Goal: Information Seeking & Learning: Learn about a topic

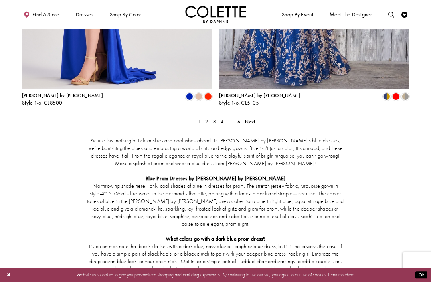
click at [254, 119] on span "Next" at bounding box center [250, 122] width 10 height 6
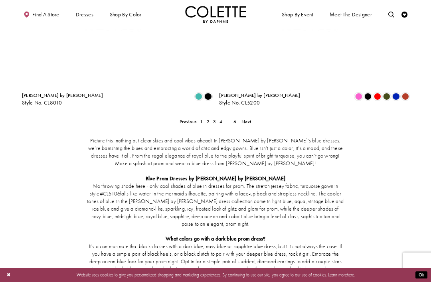
scroll to position [32, 0]
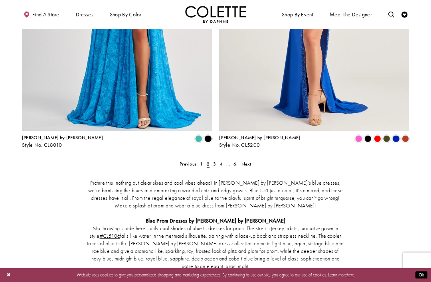
click at [247, 161] on span "Next" at bounding box center [246, 164] width 10 height 6
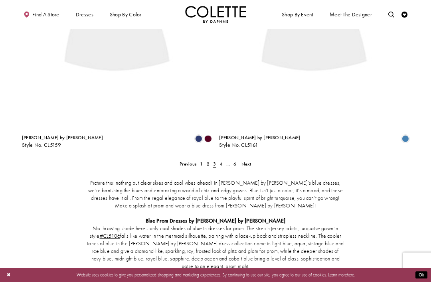
scroll to position [32, 0]
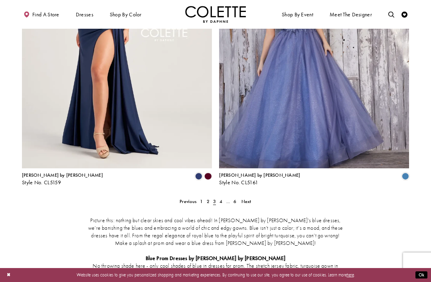
click at [246, 198] on span "Next" at bounding box center [246, 201] width 10 height 6
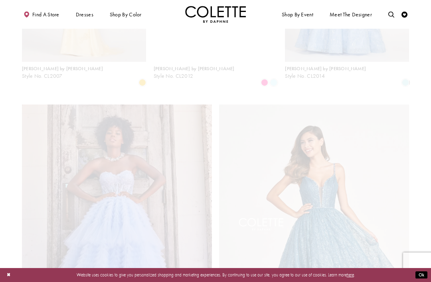
scroll to position [32, 0]
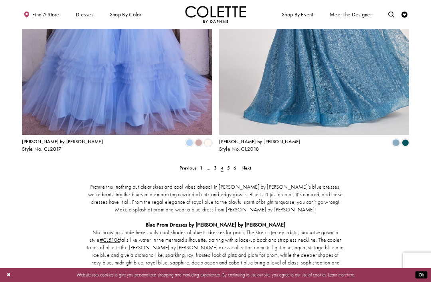
click at [247, 165] on span "Next" at bounding box center [246, 168] width 10 height 6
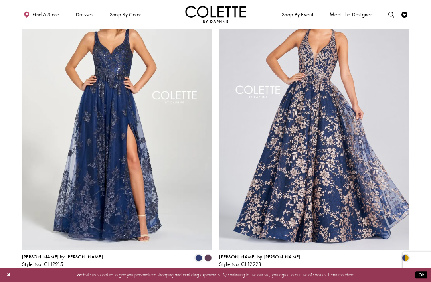
scroll to position [1001, 0]
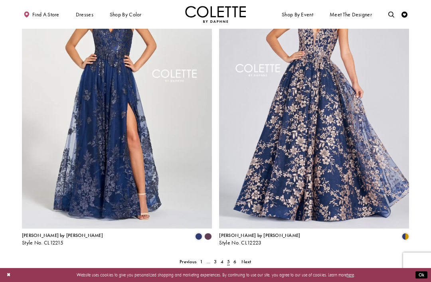
click at [241, 257] on link "Next" at bounding box center [246, 261] width 14 height 9
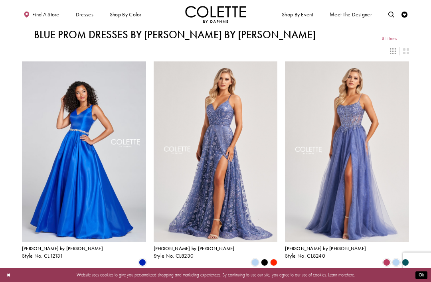
click at [0, 0] on div "Primary block" at bounding box center [0, 0] width 0 height 0
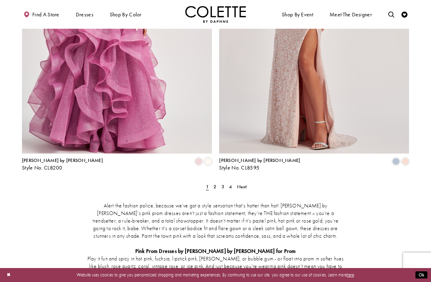
scroll to position [1077, 0]
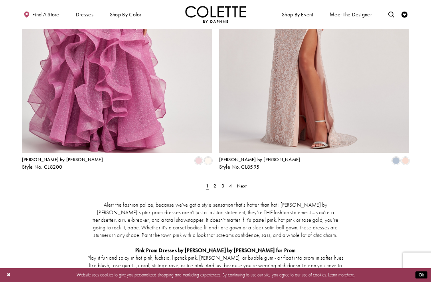
click at [246, 183] on span "Next" at bounding box center [242, 186] width 10 height 6
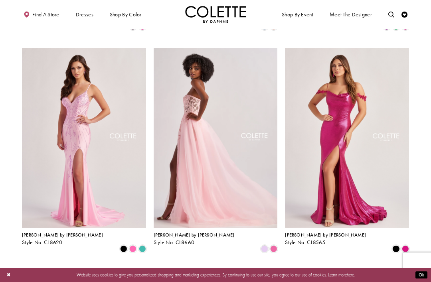
scroll to position [681, 0]
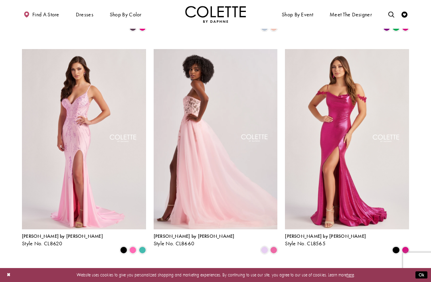
click at [181, 233] on span "[PERSON_NAME] by [PERSON_NAME]" at bounding box center [194, 236] width 81 height 6
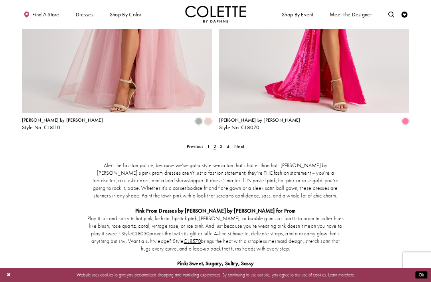
scroll to position [1118, 0]
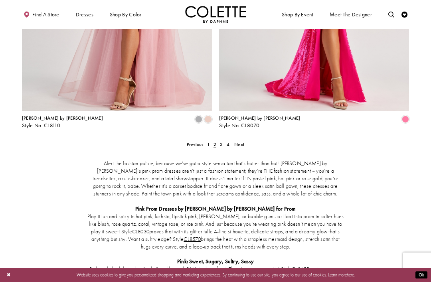
click at [242, 141] on span "Next" at bounding box center [239, 144] width 10 height 6
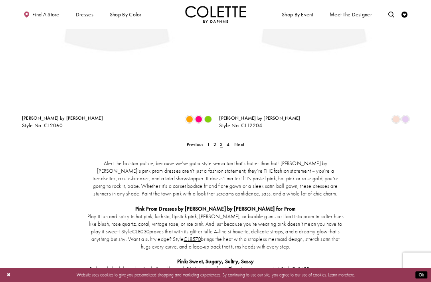
scroll to position [32, 0]
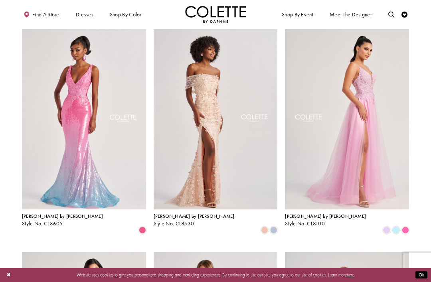
click at [314, 215] on span "[PERSON_NAME] by [PERSON_NAME]" at bounding box center [325, 216] width 81 height 6
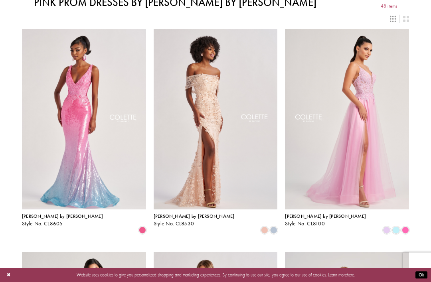
scroll to position [58, 0]
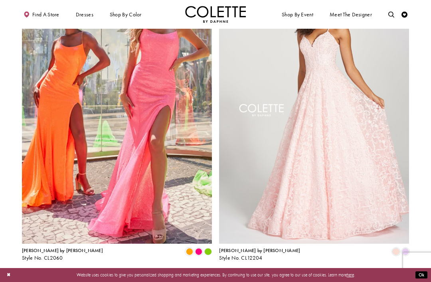
click at [242, 274] on span "Next" at bounding box center [239, 277] width 10 height 6
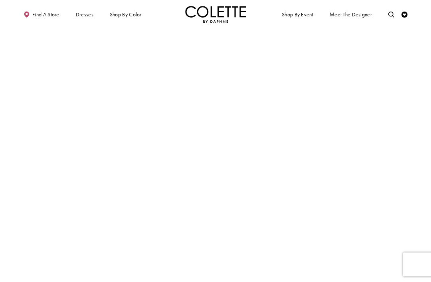
scroll to position [32, 0]
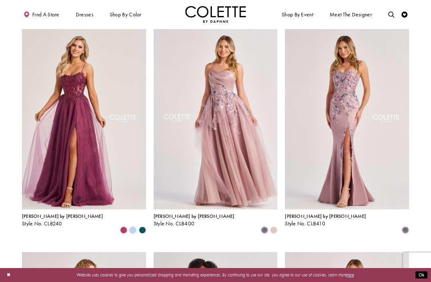
click at [55, 214] on span "[PERSON_NAME] by [PERSON_NAME]" at bounding box center [62, 216] width 81 height 6
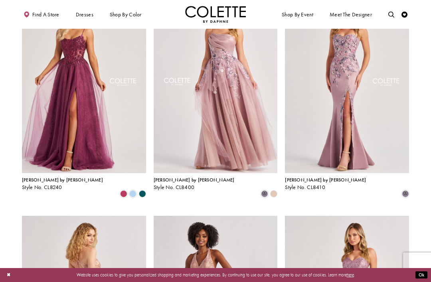
scroll to position [0, 0]
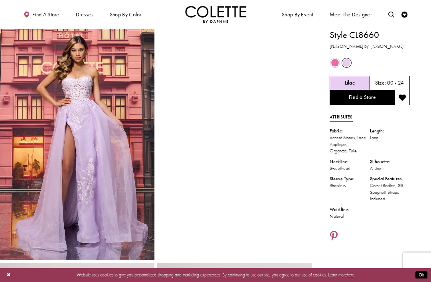
click at [336, 64] on span "Product color controls state depends on size chosen" at bounding box center [335, 63] width 8 height 8
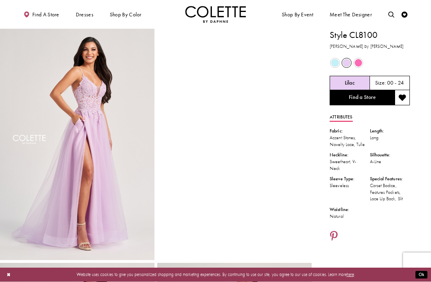
click at [336, 60] on span "Product color controls state depends on size chosen" at bounding box center [335, 63] width 8 height 8
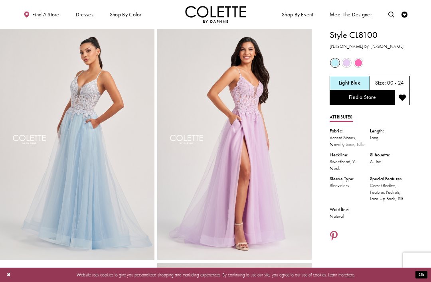
click at [116, 143] on img "Full size Style CL8100 Colette by Daphne #3 Light Blue frontface vertical pictu…" at bounding box center [77, 145] width 154 height 232
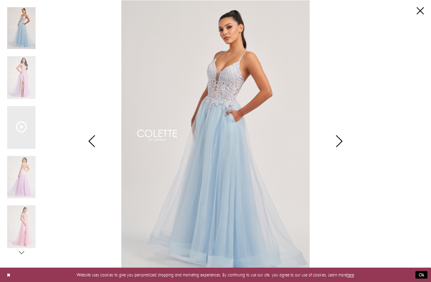
click at [340, 146] on icon "Style CL8100 Colette by Daphne Views dialog" at bounding box center [339, 141] width 20 height 12
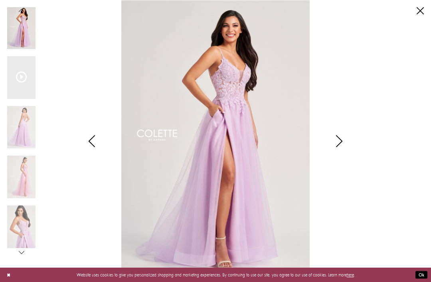
click at [343, 138] on icon "Style CL8100 Colette by Daphne Views dialog" at bounding box center [339, 141] width 20 height 12
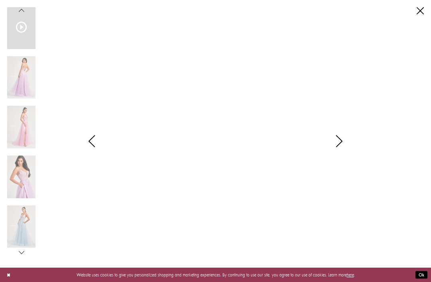
click at [344, 140] on icon "Style CL8100 Colette by Daphne Views dialog" at bounding box center [339, 141] width 20 height 12
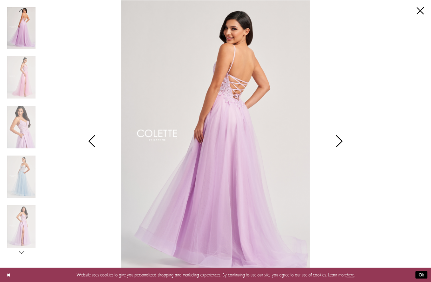
click at [97, 142] on icon "Style CL8100 Colette by Daphne Views dialog" at bounding box center [92, 141] width 20 height 12
